Goal: Task Accomplishment & Management: Manage account settings

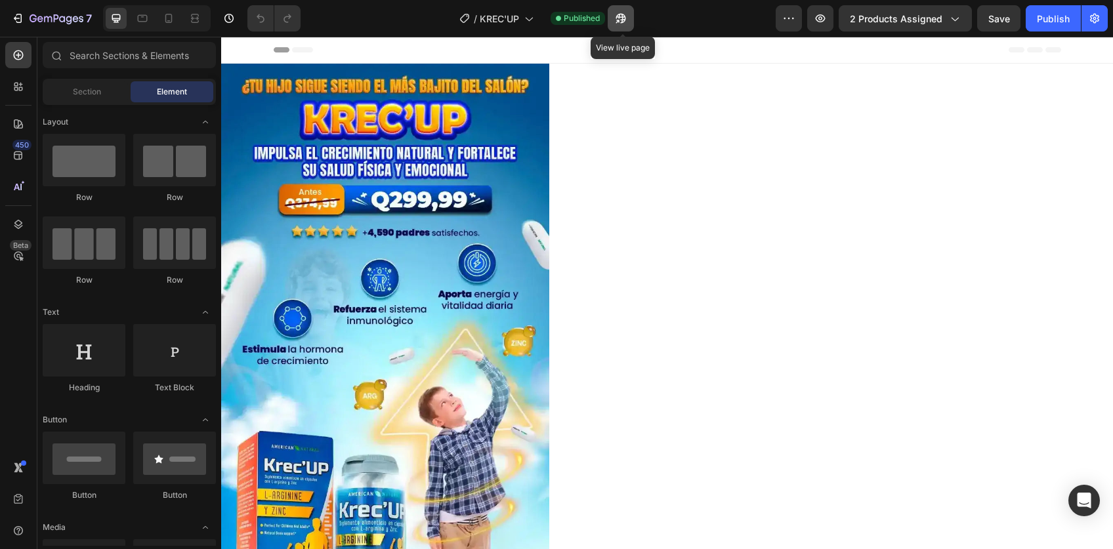
click at [620, 20] on icon "button" at bounding box center [617, 21] width 3 height 3
click at [890, 7] on button "2 products assigned" at bounding box center [905, 18] width 133 height 26
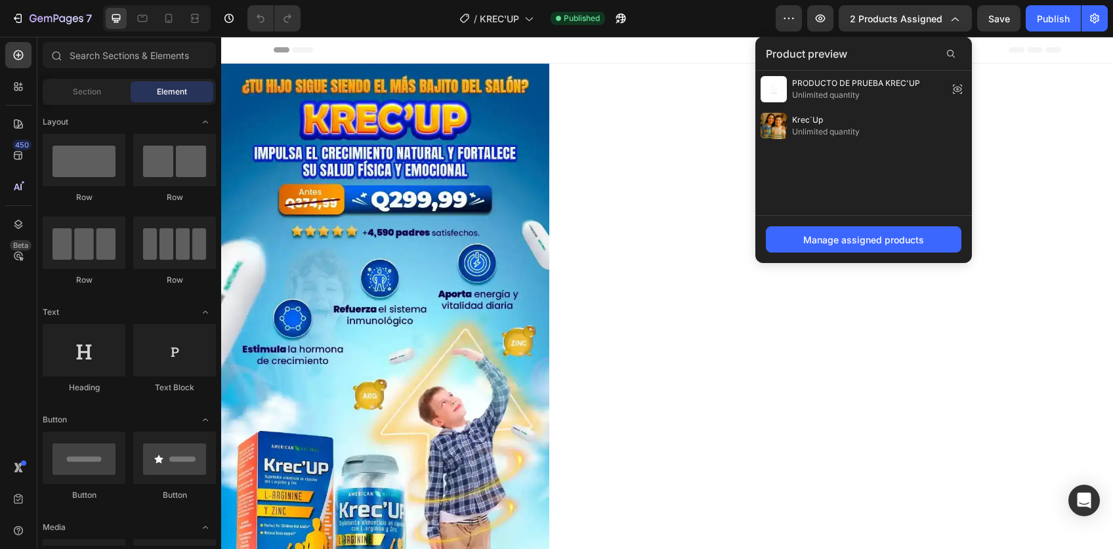
click at [832, 225] on div "Manage assigned products" at bounding box center [864, 239] width 217 height 48
click at [802, 251] on button "Manage assigned products" at bounding box center [864, 239] width 196 height 26
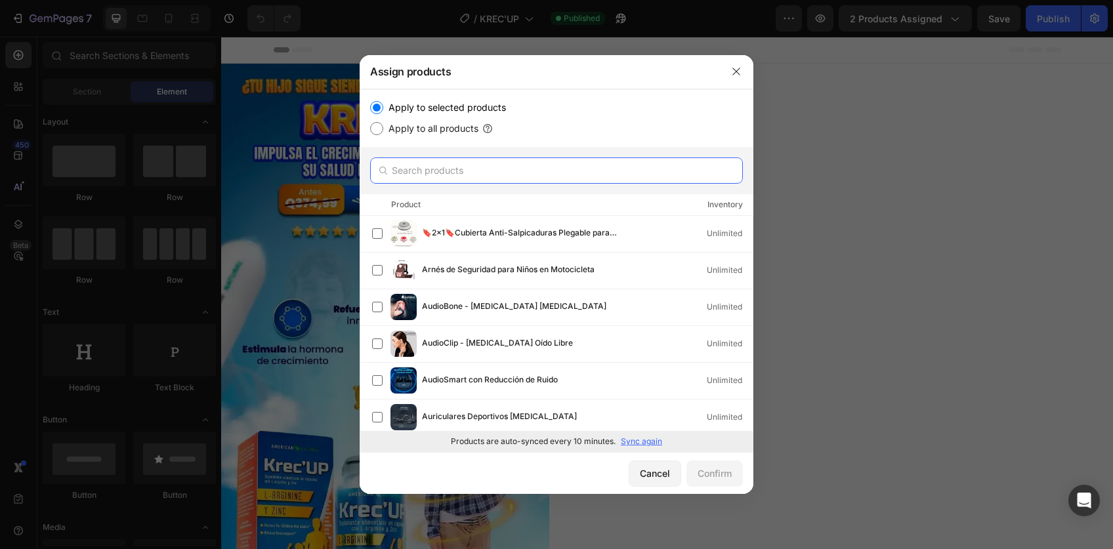
click at [462, 169] on input "text" at bounding box center [556, 171] width 373 height 26
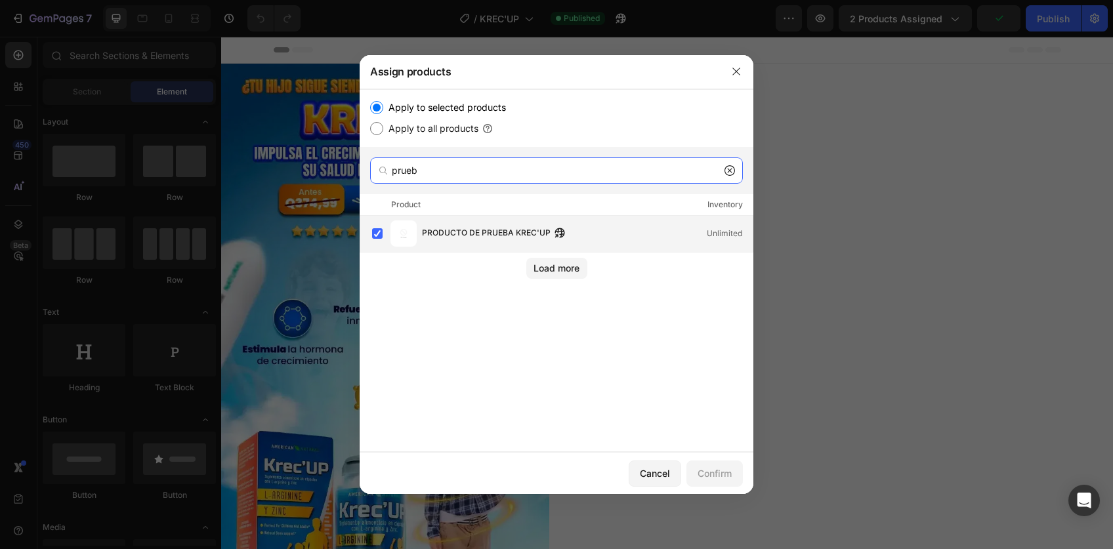
type input "prueb"
click at [394, 233] on img at bounding box center [404, 234] width 26 height 26
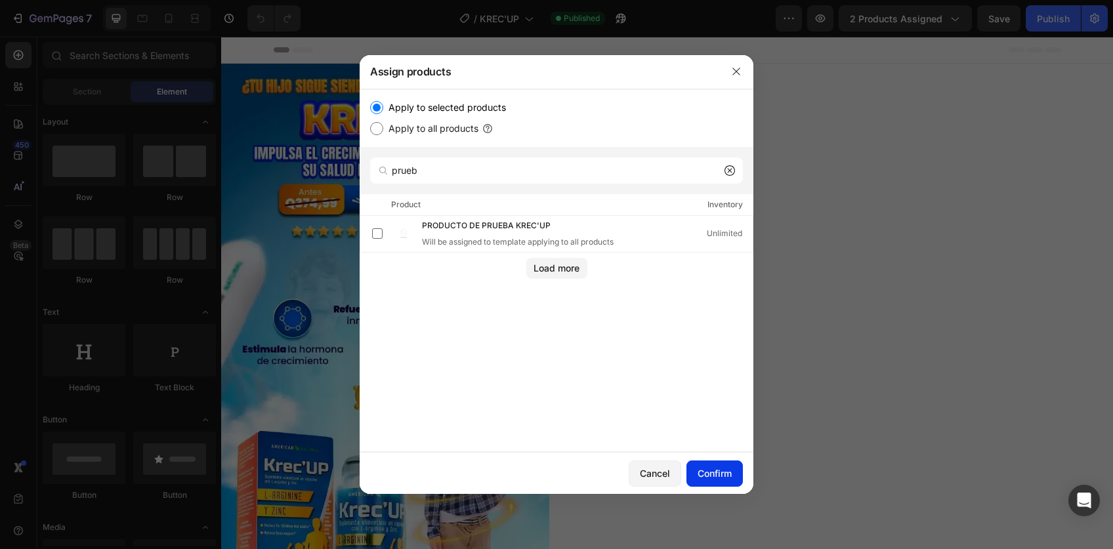
click at [716, 463] on button "Confirm" at bounding box center [715, 474] width 56 height 26
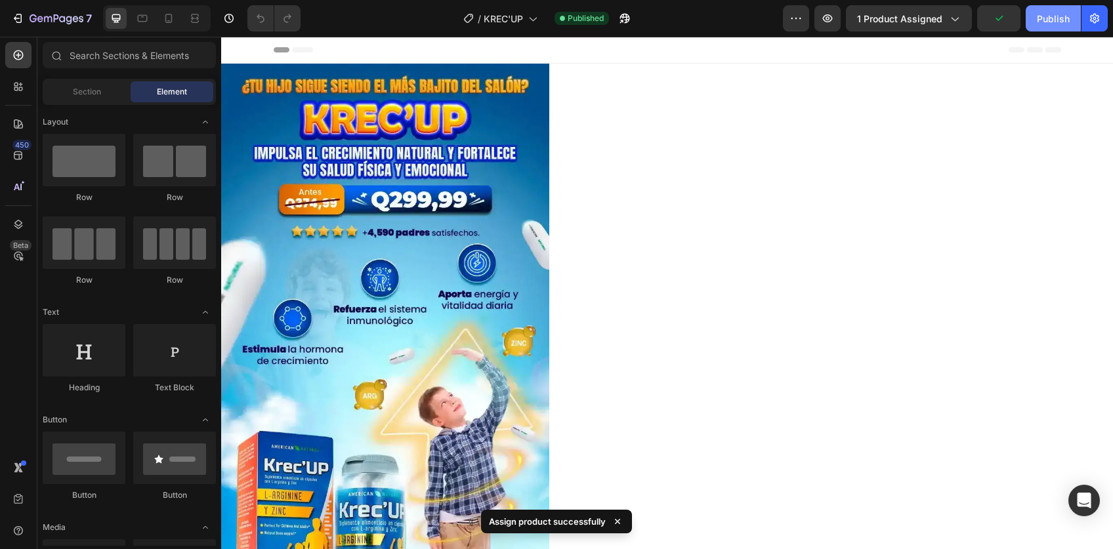
click at [1050, 20] on div "Publish" at bounding box center [1053, 19] width 33 height 14
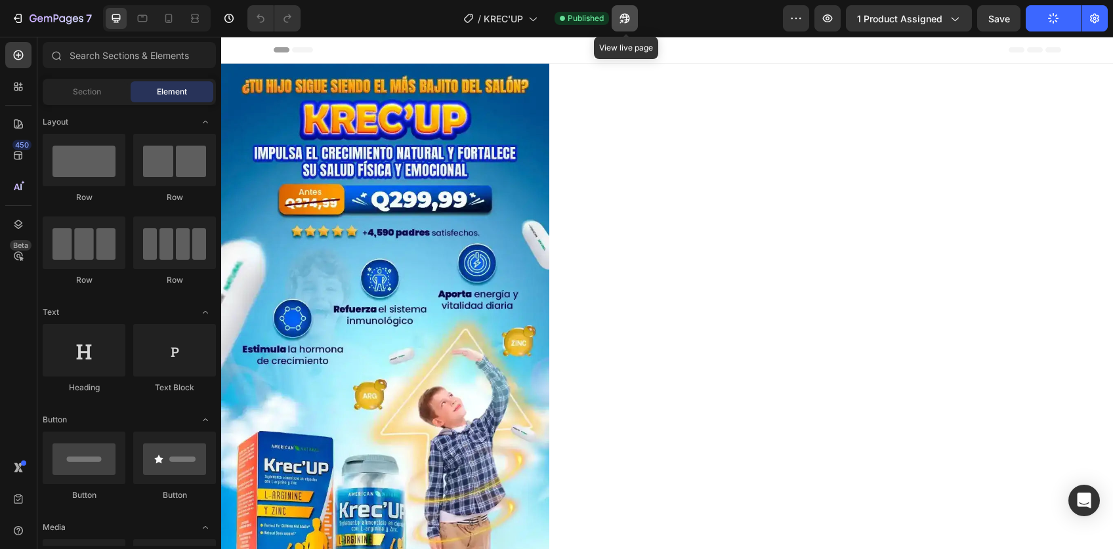
click at [618, 17] on button "button" at bounding box center [625, 18] width 26 height 26
click at [924, 23] on span "1 product assigned" at bounding box center [899, 19] width 85 height 14
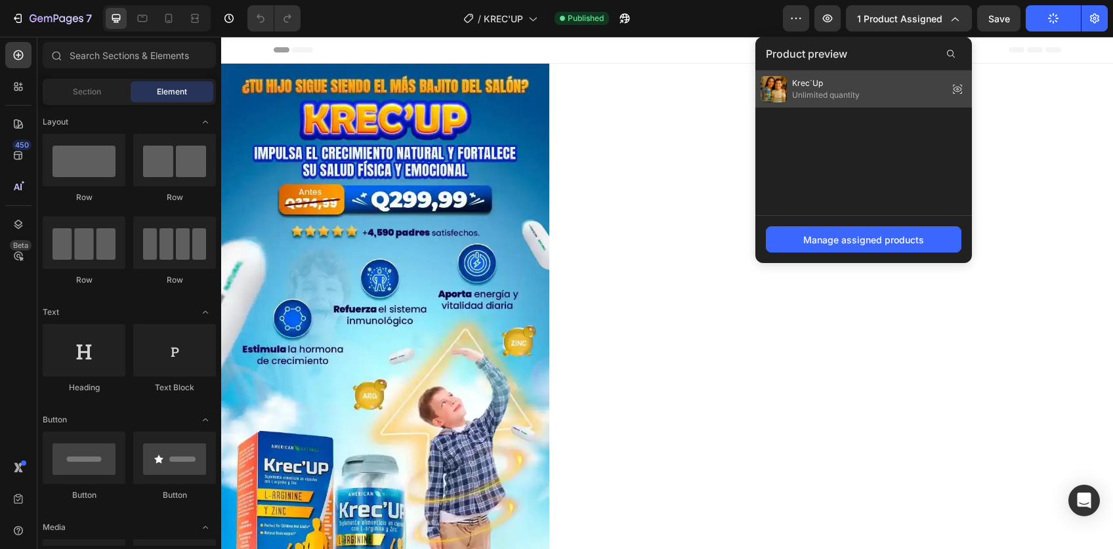
click at [960, 89] on icon at bounding box center [958, 89] width 18 height 18
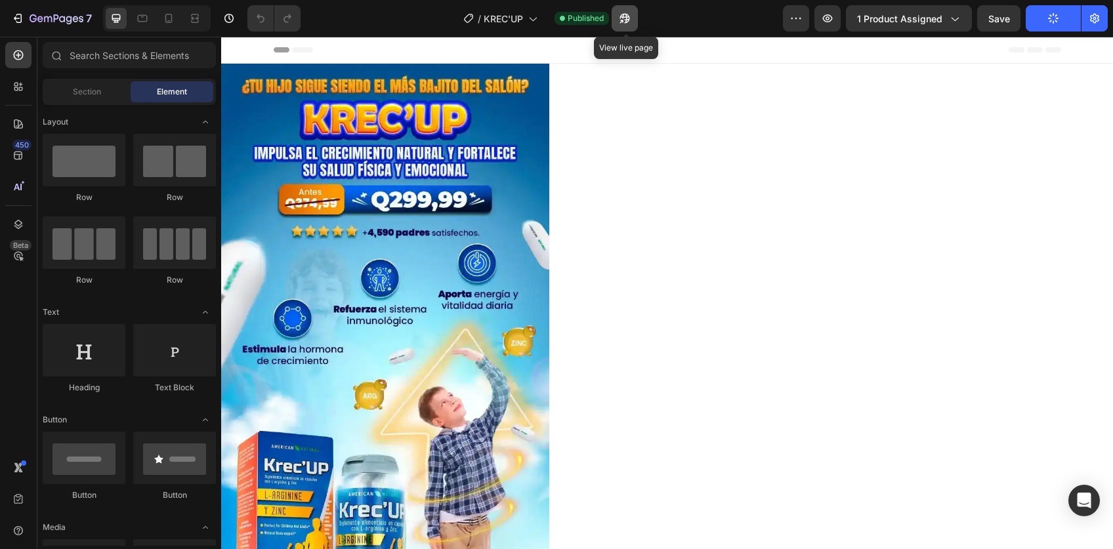
click at [618, 28] on button "button" at bounding box center [625, 18] width 26 height 26
click at [885, 18] on span "1 product assigned" at bounding box center [899, 19] width 85 height 14
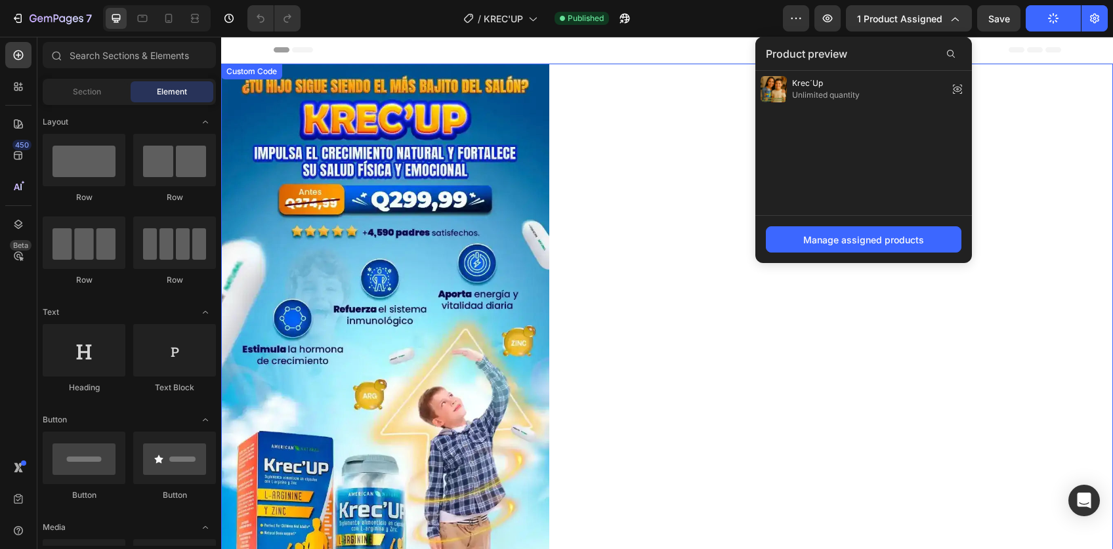
click at [701, 89] on div at bounding box center [667, 352] width 892 height 577
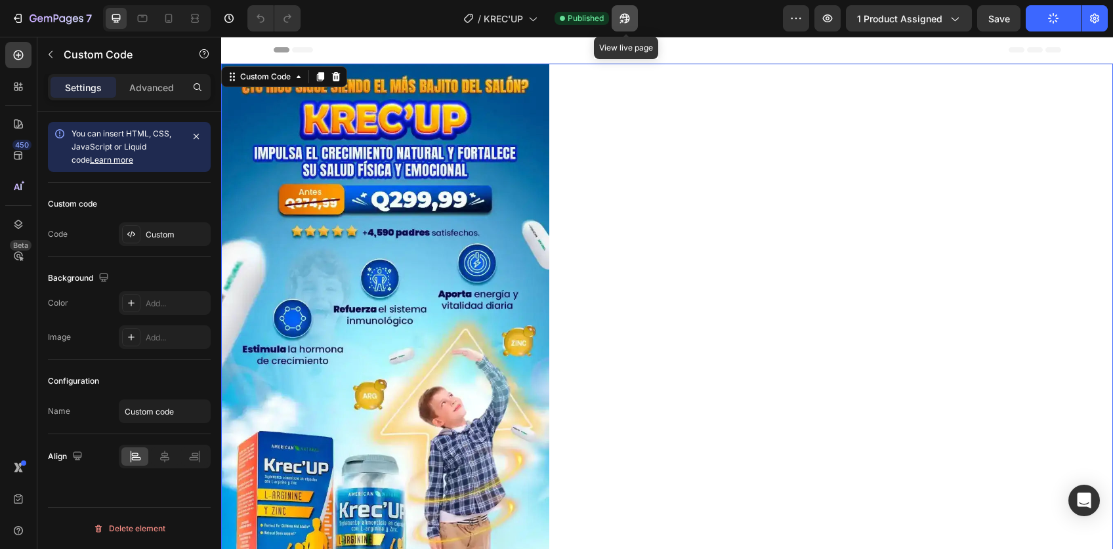
click at [636, 24] on button "button" at bounding box center [625, 18] width 26 height 26
click at [896, 18] on span "1 product assigned" at bounding box center [899, 19] width 85 height 14
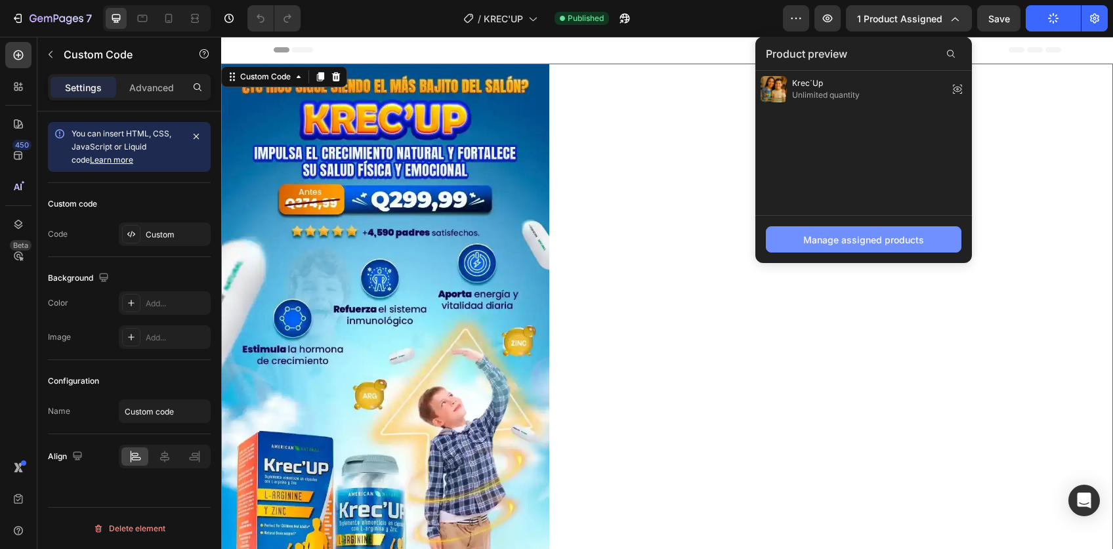
click at [872, 244] on div "Manage assigned products" at bounding box center [863, 240] width 121 height 14
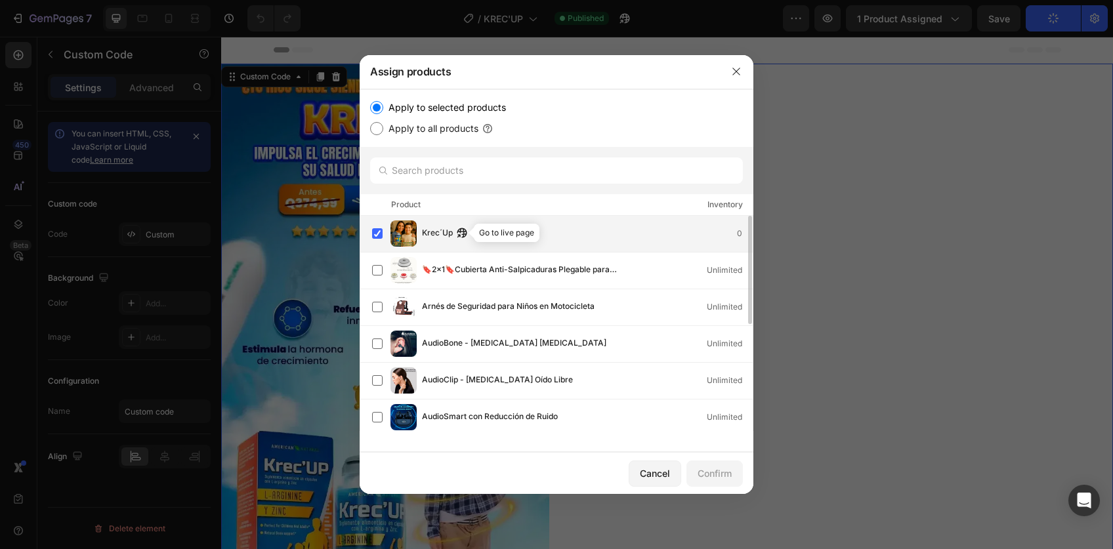
click at [460, 234] on icon "button" at bounding box center [459, 235] width 3 height 3
click at [376, 233] on label at bounding box center [377, 233] width 11 height 11
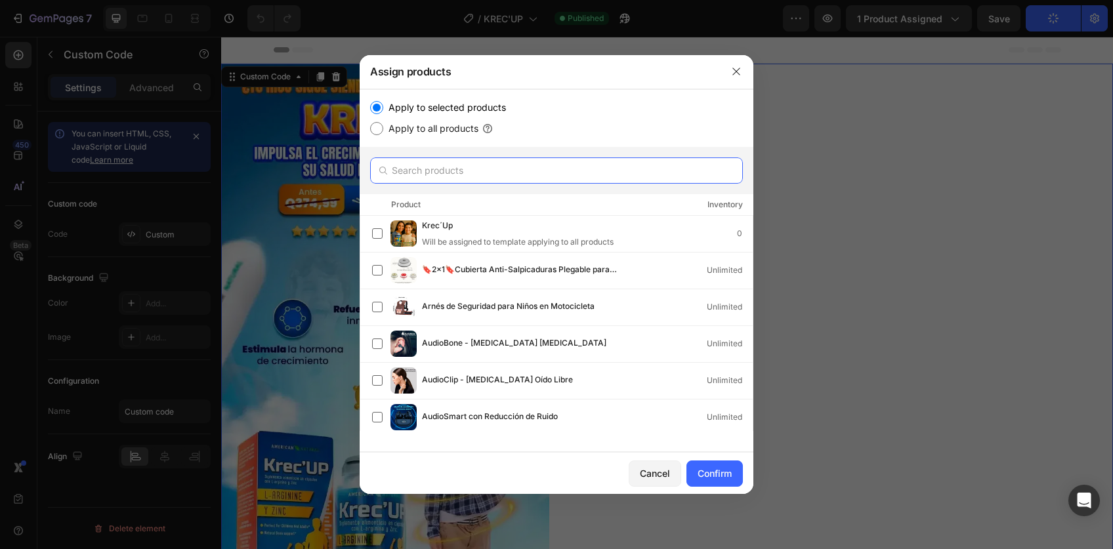
click at [436, 171] on input "text" at bounding box center [556, 171] width 373 height 26
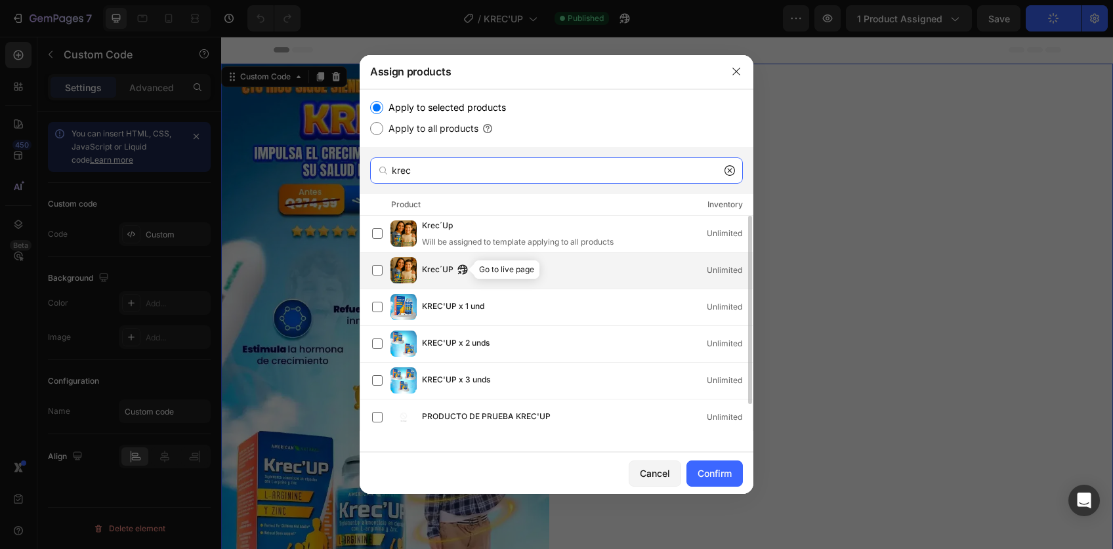
type input "krec"
click at [459, 268] on icon "button" at bounding box center [463, 270] width 11 height 11
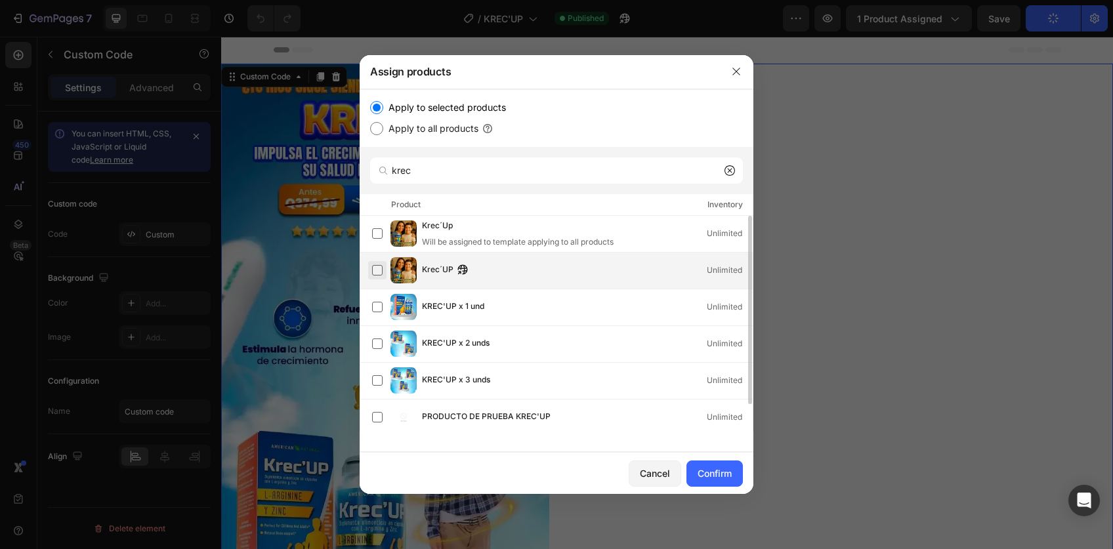
click at [383, 273] on label at bounding box center [377, 270] width 11 height 11
click at [708, 469] on div "Confirm" at bounding box center [715, 474] width 34 height 14
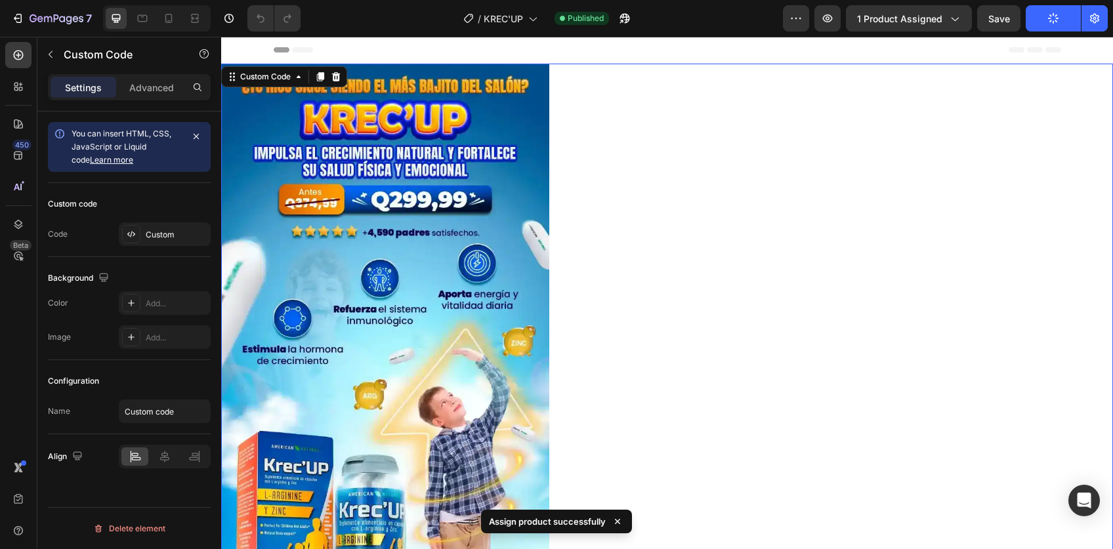
click at [1050, 20] on icon "button" at bounding box center [1054, 18] width 12 height 12
click at [1056, 17] on icon "button" at bounding box center [1057, 15] width 3 height 3
click at [1050, 20] on icon "button" at bounding box center [1054, 18] width 12 height 12
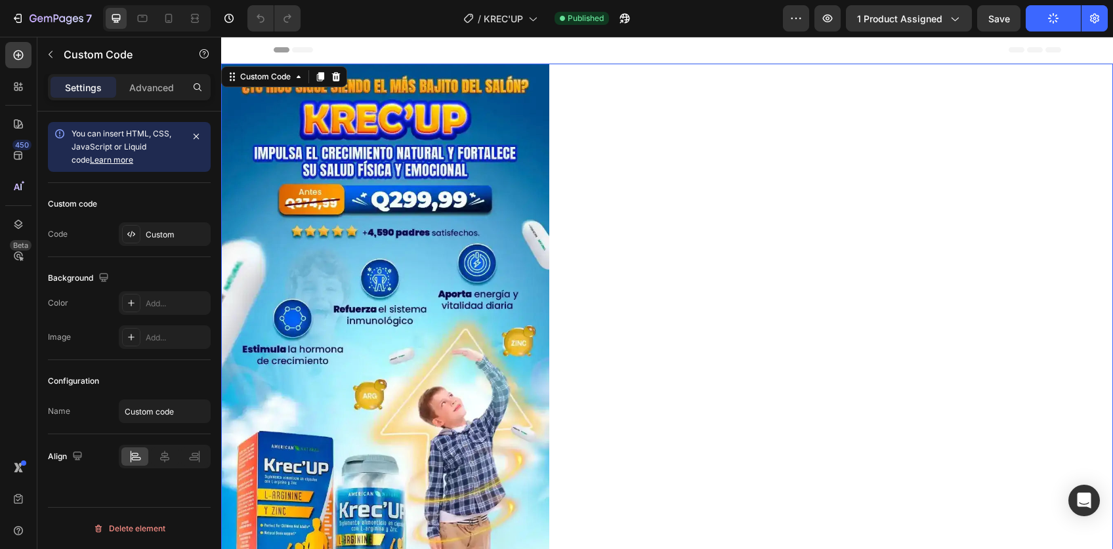
click at [1050, 20] on icon "button" at bounding box center [1054, 18] width 12 height 12
click at [1050, 20] on icon "button" at bounding box center [1053, 18] width 13 height 13
click at [623, 20] on icon "button" at bounding box center [621, 21] width 3 height 3
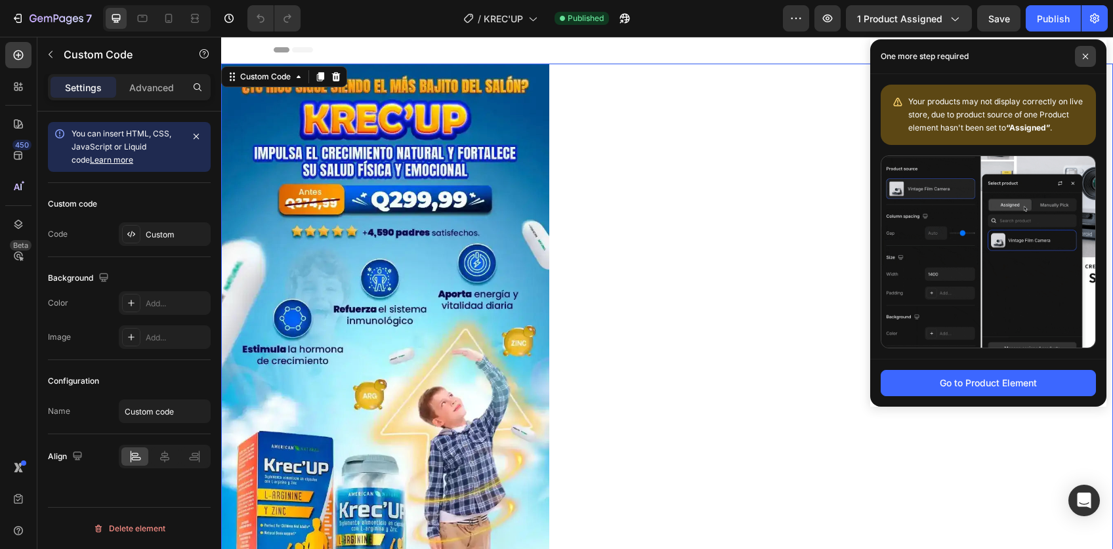
click at [1086, 61] on span at bounding box center [1085, 56] width 21 height 21
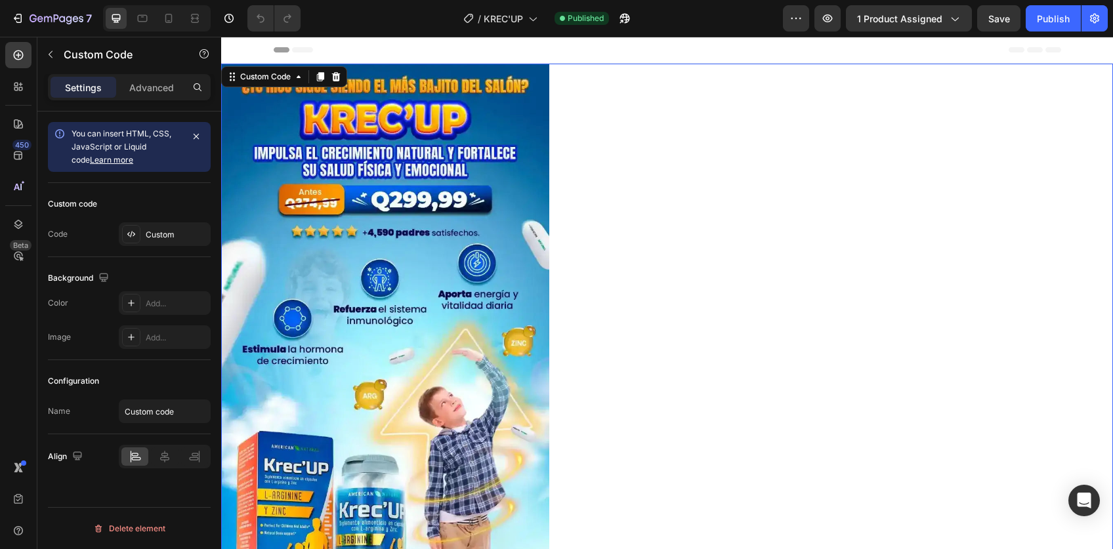
click at [153, 19] on div at bounding box center [157, 18] width 108 height 26
click at [173, 19] on icon at bounding box center [168, 18] width 13 height 13
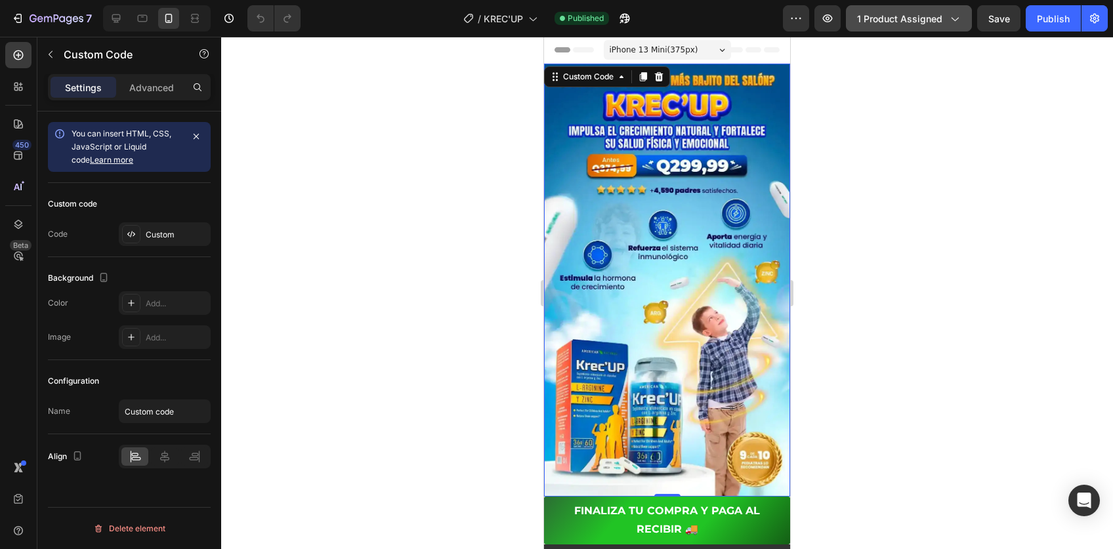
click at [897, 26] on button "1 product assigned" at bounding box center [909, 18] width 126 height 26
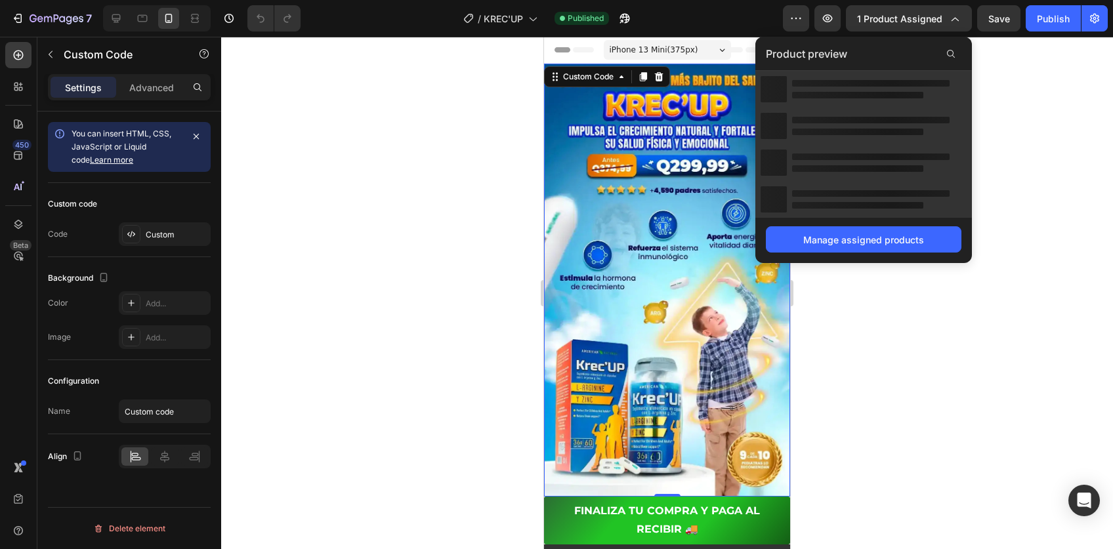
click at [1032, 241] on div at bounding box center [667, 293] width 892 height 513
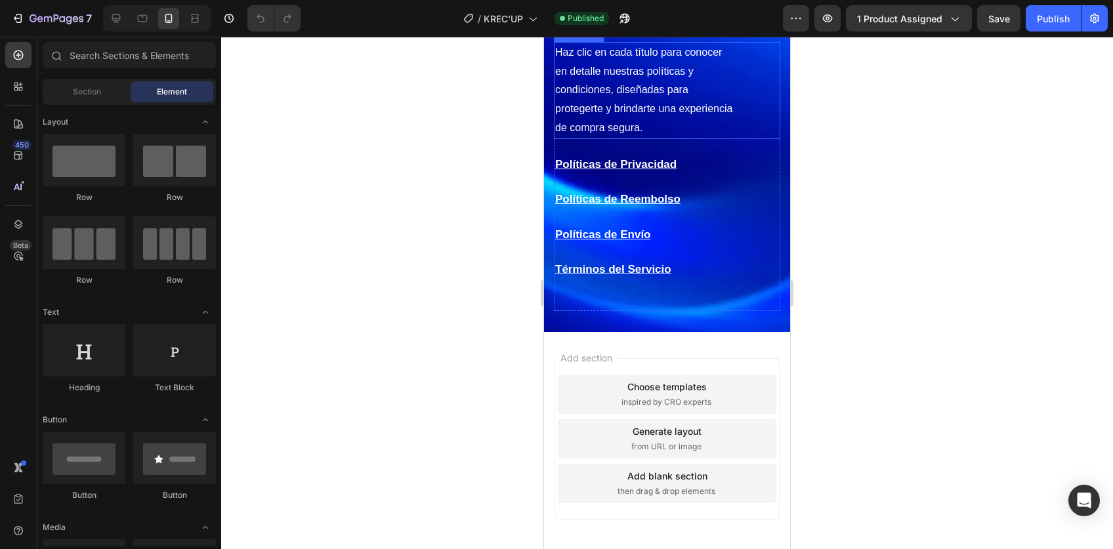
scroll to position [7193, 0]
